Goal: Navigation & Orientation: Find specific page/section

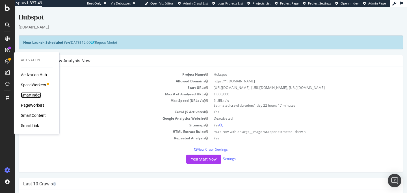
click at [34, 96] on div "SmartIndex" at bounding box center [31, 95] width 20 height 6
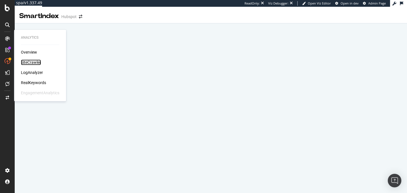
click at [31, 62] on div "SiteCrawler" at bounding box center [31, 63] width 20 height 6
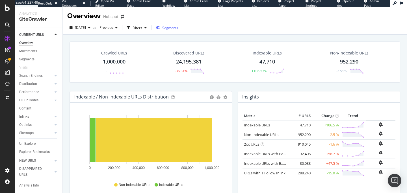
click at [173, 27] on div "Segments" at bounding box center [167, 27] width 22 height 5
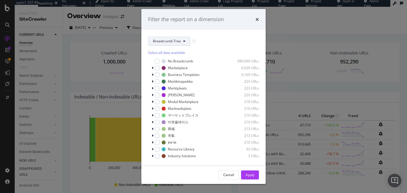
click at [176, 42] on span "Breadcrumb Tree" at bounding box center [167, 41] width 28 height 5
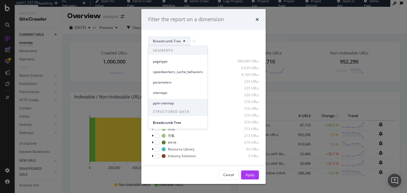
click at [177, 100] on div "ppm-sitemap" at bounding box center [177, 103] width 59 height 8
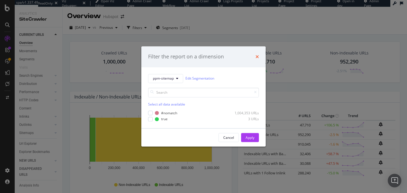
click at [258, 59] on icon "times" at bounding box center [256, 57] width 3 height 5
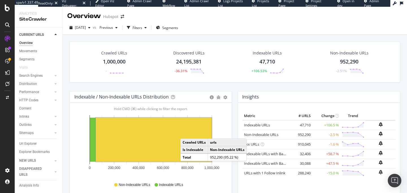
click at [325, 21] on div "[DATE] vs Previous Filters Segments" at bounding box center [235, 28] width 344 height 14
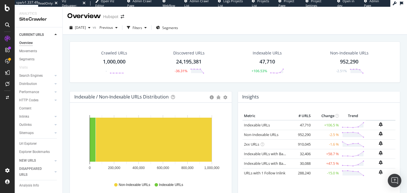
click at [230, 89] on div "Crawled URLs 1,000,000 - Discovered URLs 24,195,381 -36.31% Indexable URLs 47,7…" at bounding box center [235, 67] width 336 height 50
click at [8, 12] on div at bounding box center [7, 96] width 15 height 193
click at [7, 9] on icon at bounding box center [7, 8] width 5 height 7
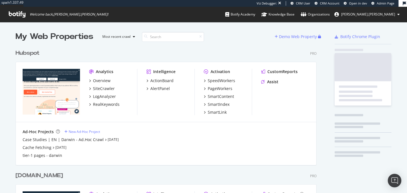
scroll to position [222, 306]
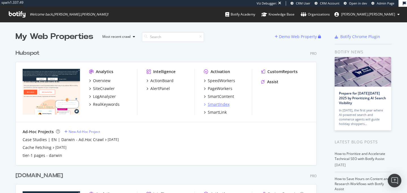
click at [223, 102] on div "SmartIndex" at bounding box center [219, 105] width 22 height 6
